Goal: Task Accomplishment & Management: Use online tool/utility

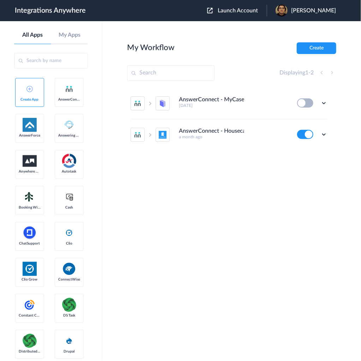
click at [252, 6] on div "Launch Account [PERSON_NAME] My Account Logout" at bounding box center [275, 11] width 136 height 12
click at [253, 8] on span "Launch Account" at bounding box center [237, 11] width 40 height 6
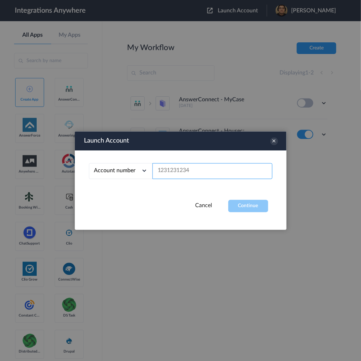
click at [193, 173] on input "text" at bounding box center [212, 171] width 120 height 16
paste input "1260009801"
type input "1260009801"
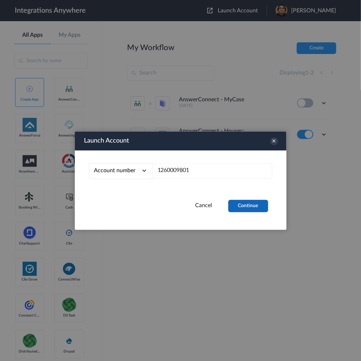
click at [248, 206] on button "Continue" at bounding box center [248, 205] width 40 height 12
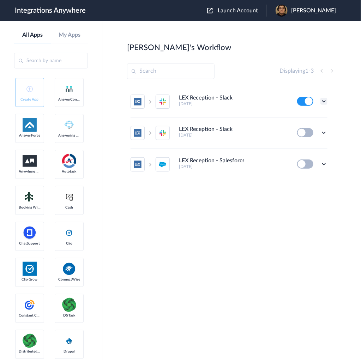
click at [322, 101] on icon at bounding box center [323, 101] width 7 height 7
click at [297, 118] on link "Edit" at bounding box center [295, 117] width 17 height 5
click at [322, 134] on icon at bounding box center [323, 132] width 7 height 7
click at [306, 146] on li "Edit" at bounding box center [304, 148] width 46 height 13
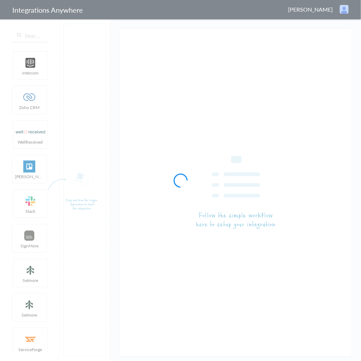
type input "LEX Reception - Slack"
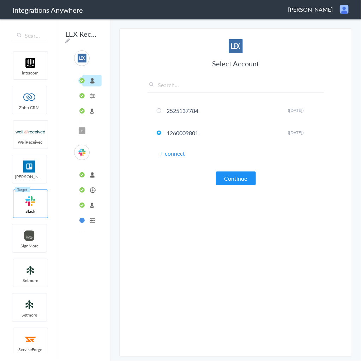
click at [88, 98] on li "Call Intake" at bounding box center [91, 96] width 19 height 12
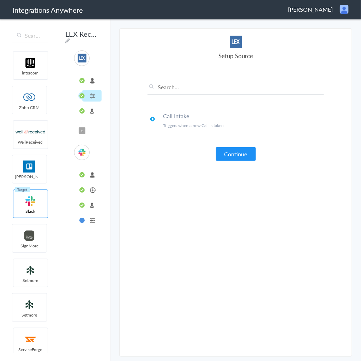
click at [90, 107] on li "Test Source" at bounding box center [91, 111] width 19 height 12
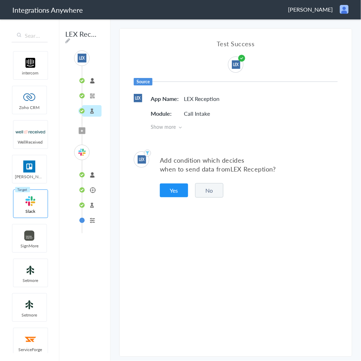
click at [90, 171] on li "connected" at bounding box center [91, 175] width 19 height 12
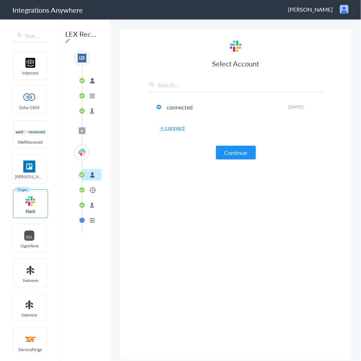
click at [97, 189] on li "1-prospects-log" at bounding box center [91, 190] width 19 height 12
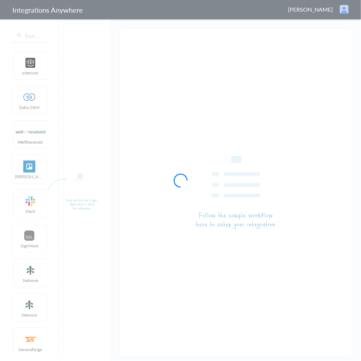
type input "LEX Reception - Slack"
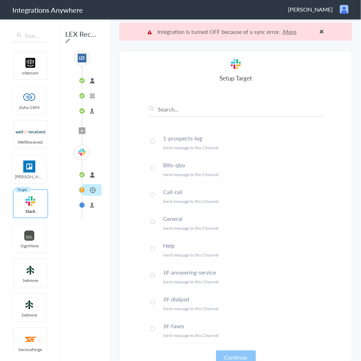
click at [287, 33] on link "More" at bounding box center [289, 31] width 13 height 8
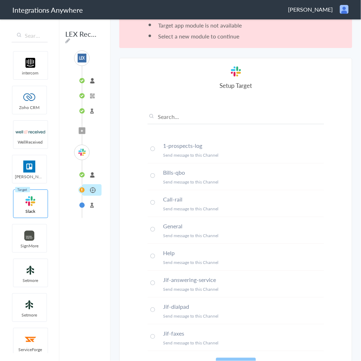
scroll to position [44, 0]
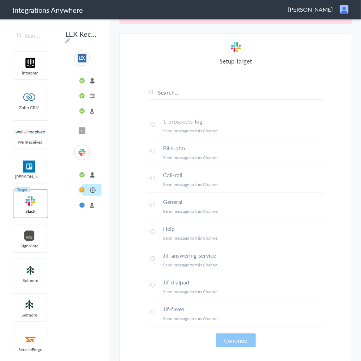
click at [88, 204] on li "Test Target" at bounding box center [91, 205] width 19 height 12
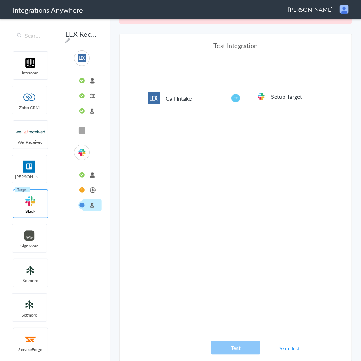
click at [90, 191] on li "Setup Target" at bounding box center [91, 190] width 19 height 12
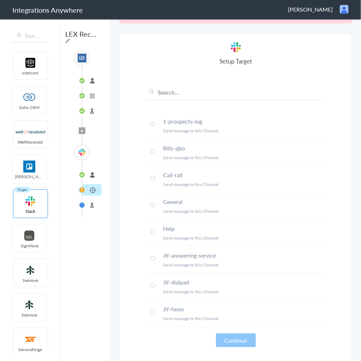
click at [92, 172] on li "connected" at bounding box center [91, 175] width 19 height 12
